Goal: Task Accomplishment & Management: Manage account settings

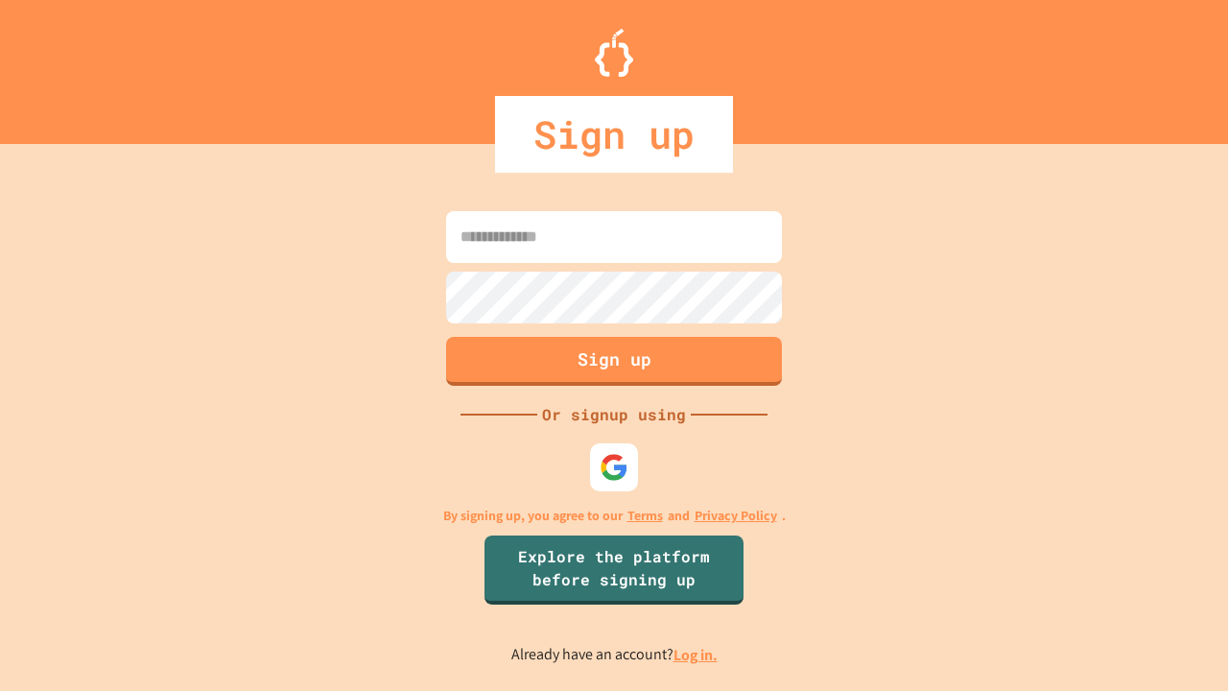
click at [697, 654] on link "Log in." at bounding box center [696, 655] width 44 height 20
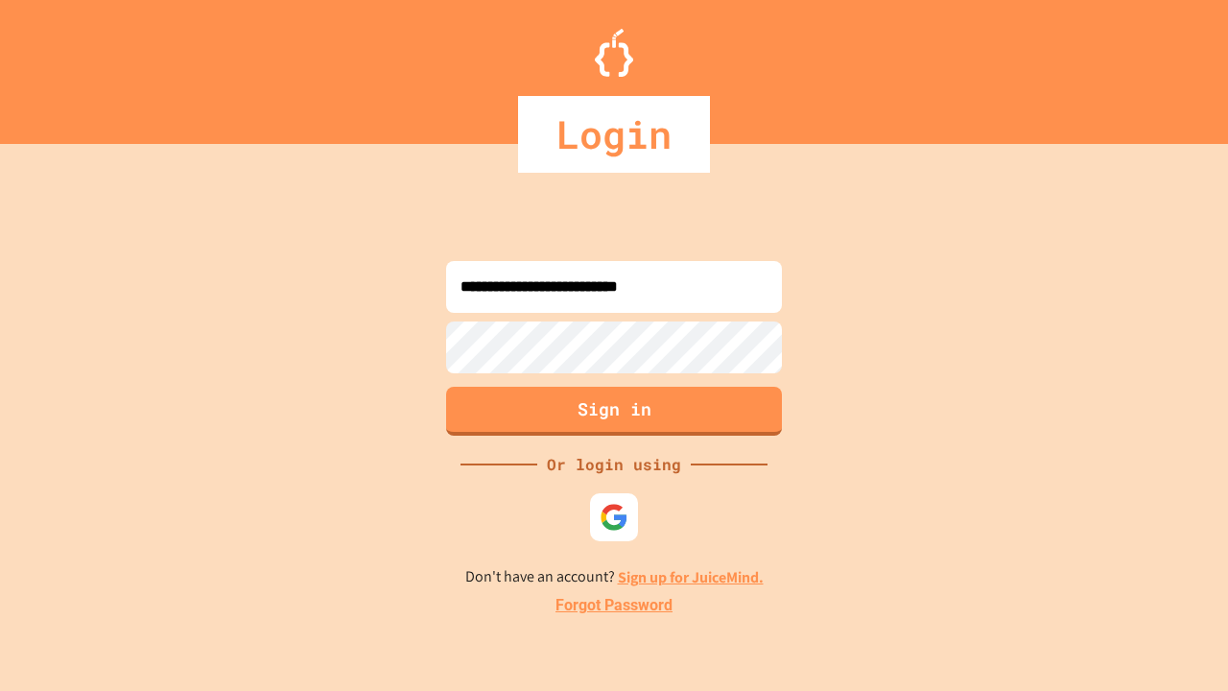
type input "**********"
